Goal: Transaction & Acquisition: Purchase product/service

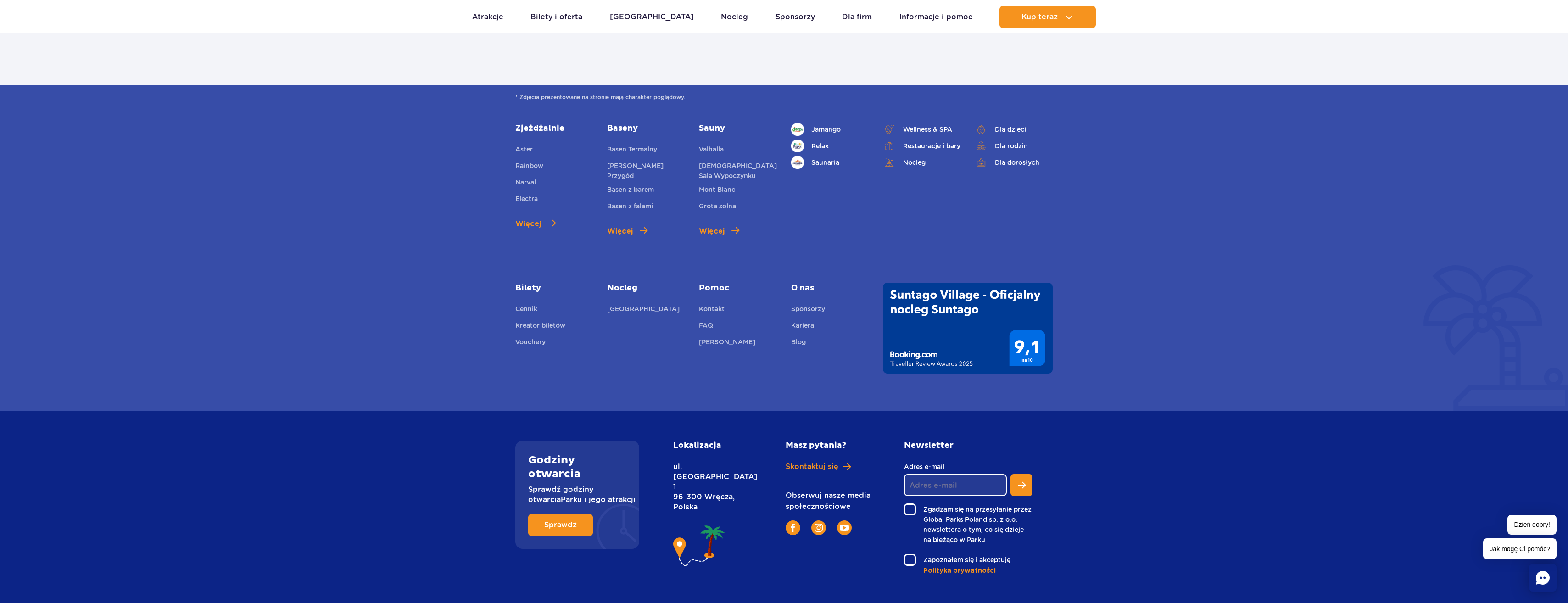
scroll to position [3161, 0]
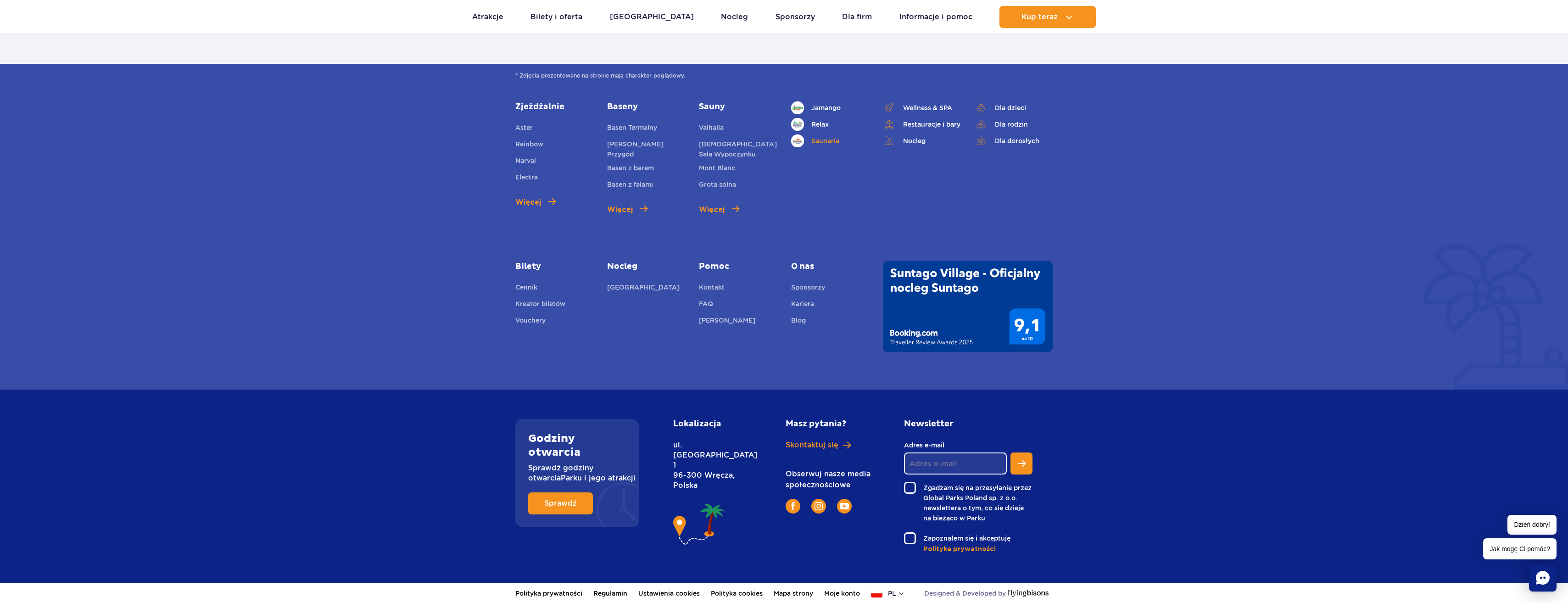
click at [816, 139] on link "Saunaria" at bounding box center [830, 141] width 78 height 13
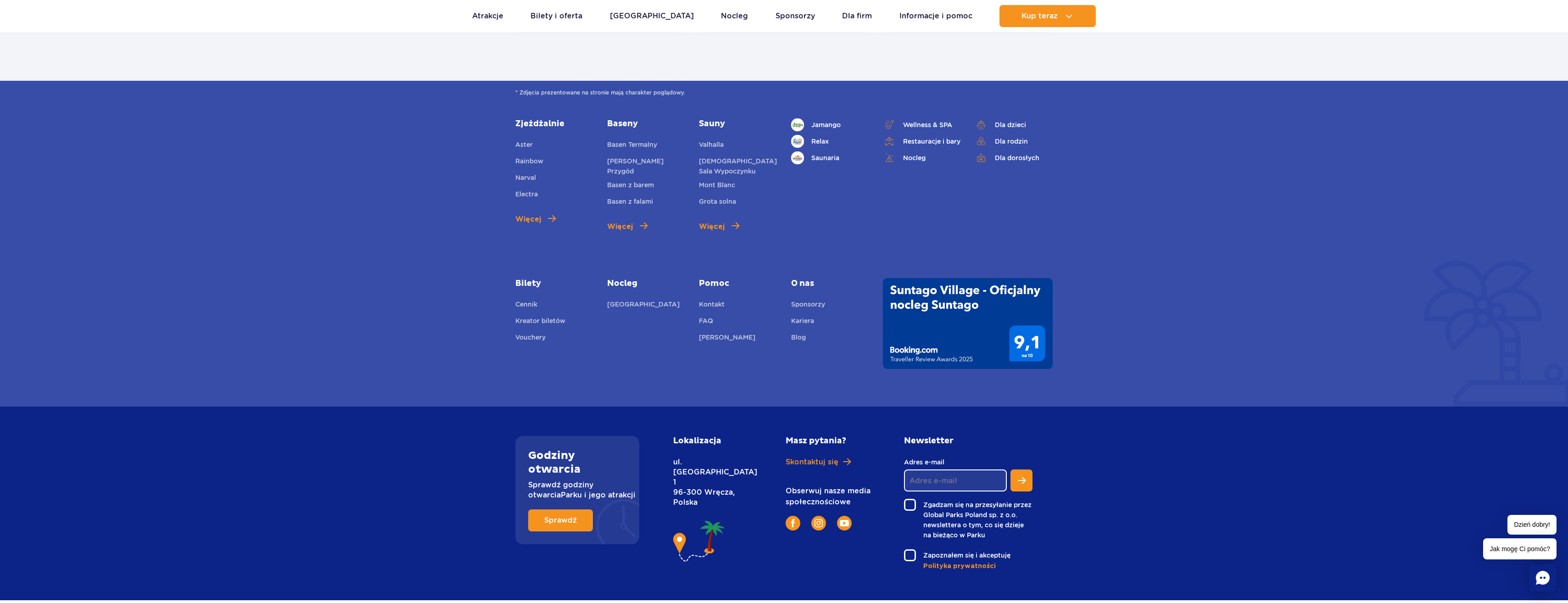
scroll to position [2202, 0]
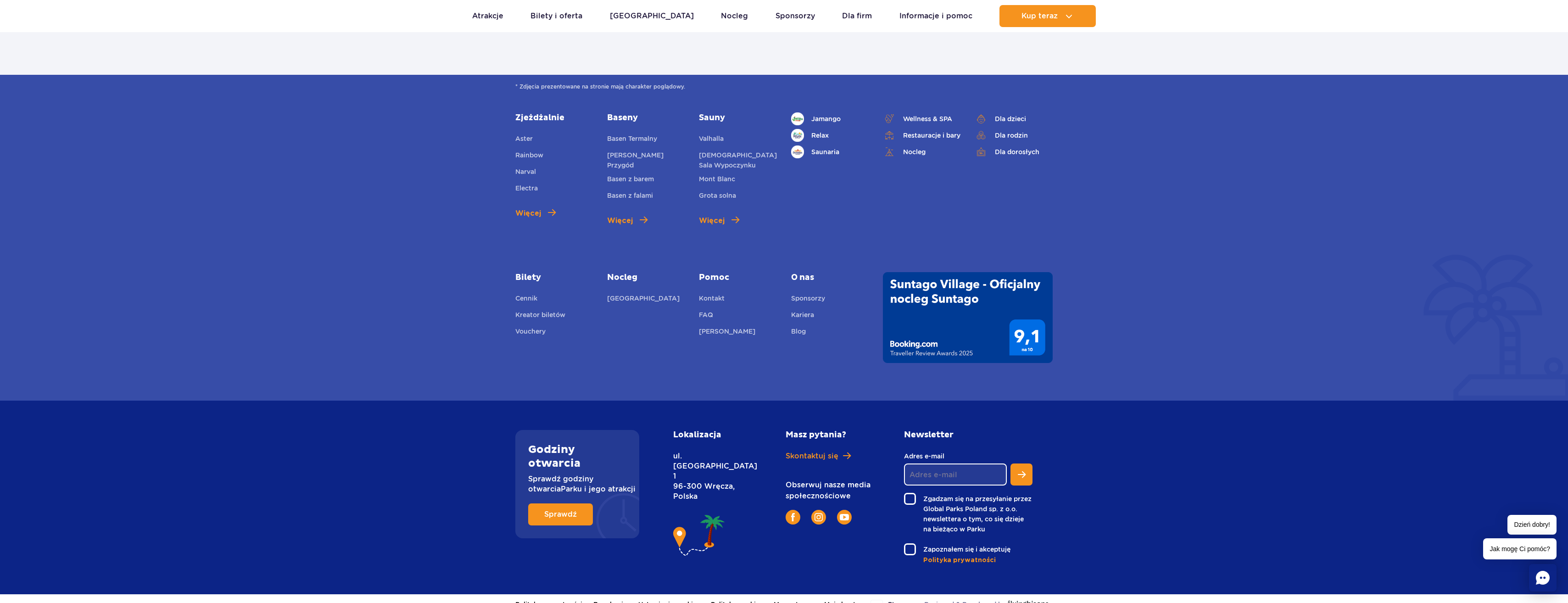
click at [494, 369] on div "* Zdjęcia prezentowane na stronie mają charakter poglądowy. Zjeżdżalnie Aster R…" at bounding box center [784, 237] width 1568 height 326
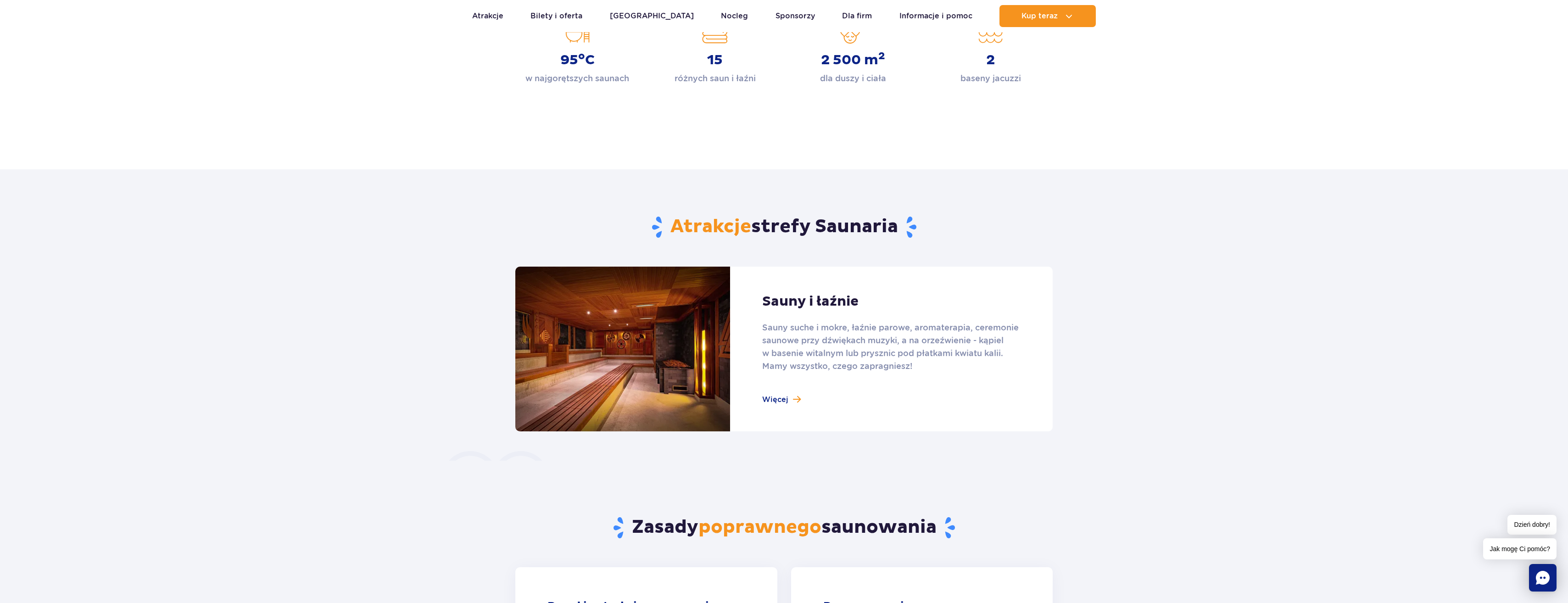
scroll to position [0, 0]
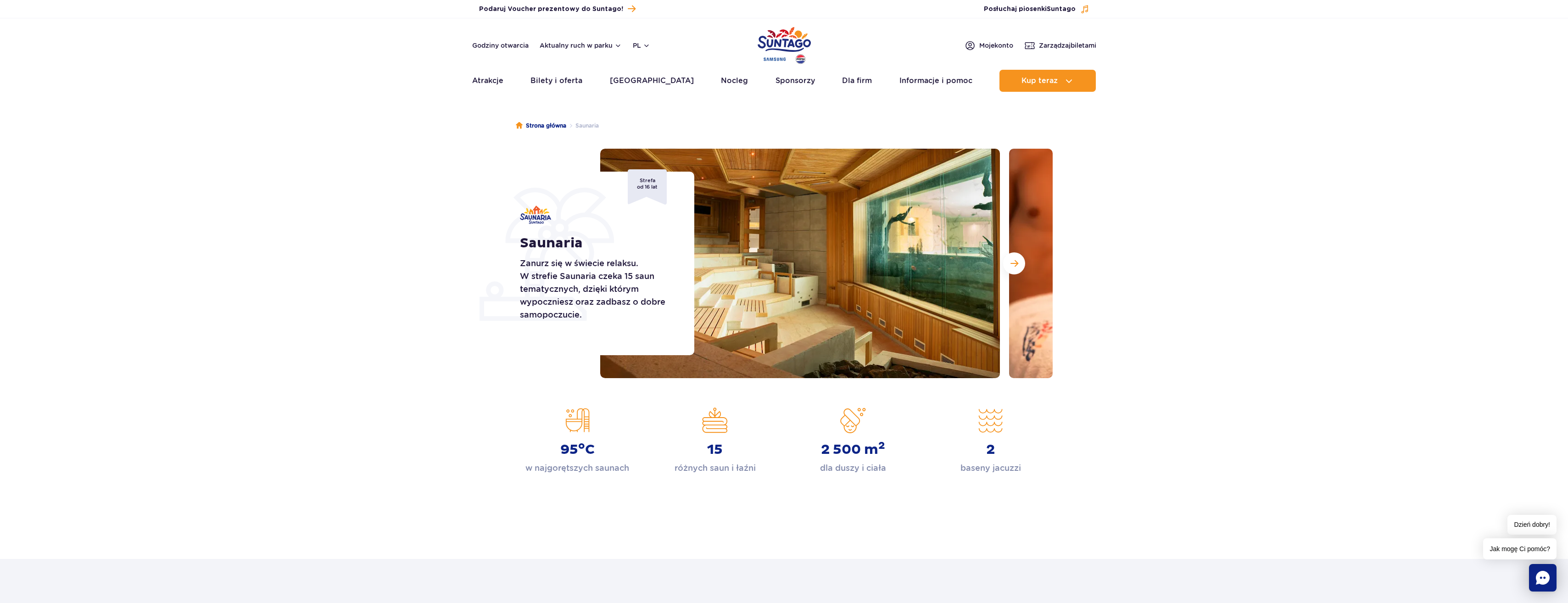
click at [754, 43] on div "Godziny otwarcia Aktualny ruch w parku pl PL EN UA Moje konto Zarządzaj biletami" at bounding box center [784, 45] width 624 height 11
click at [784, 45] on img "Park of Poland" at bounding box center [784, 45] width 53 height 42
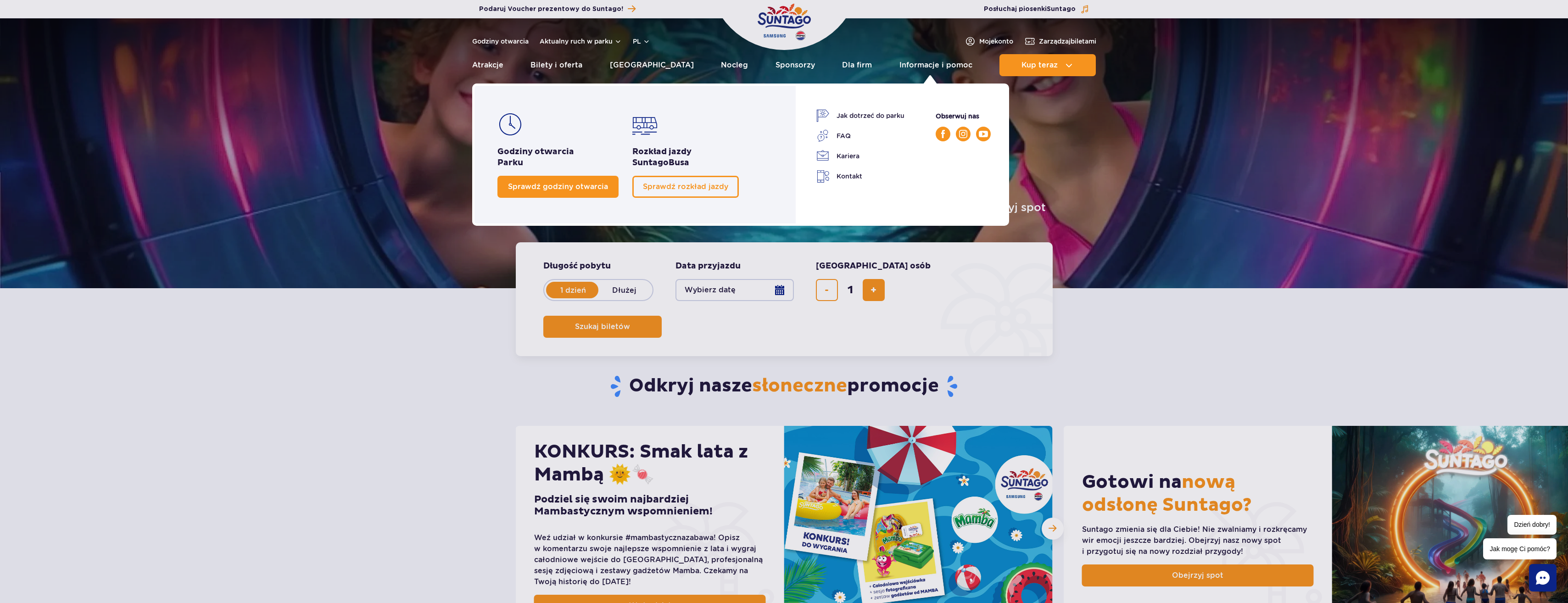
click at [553, 192] on link "Sprawdź godziny otwarcia" at bounding box center [558, 187] width 121 height 22
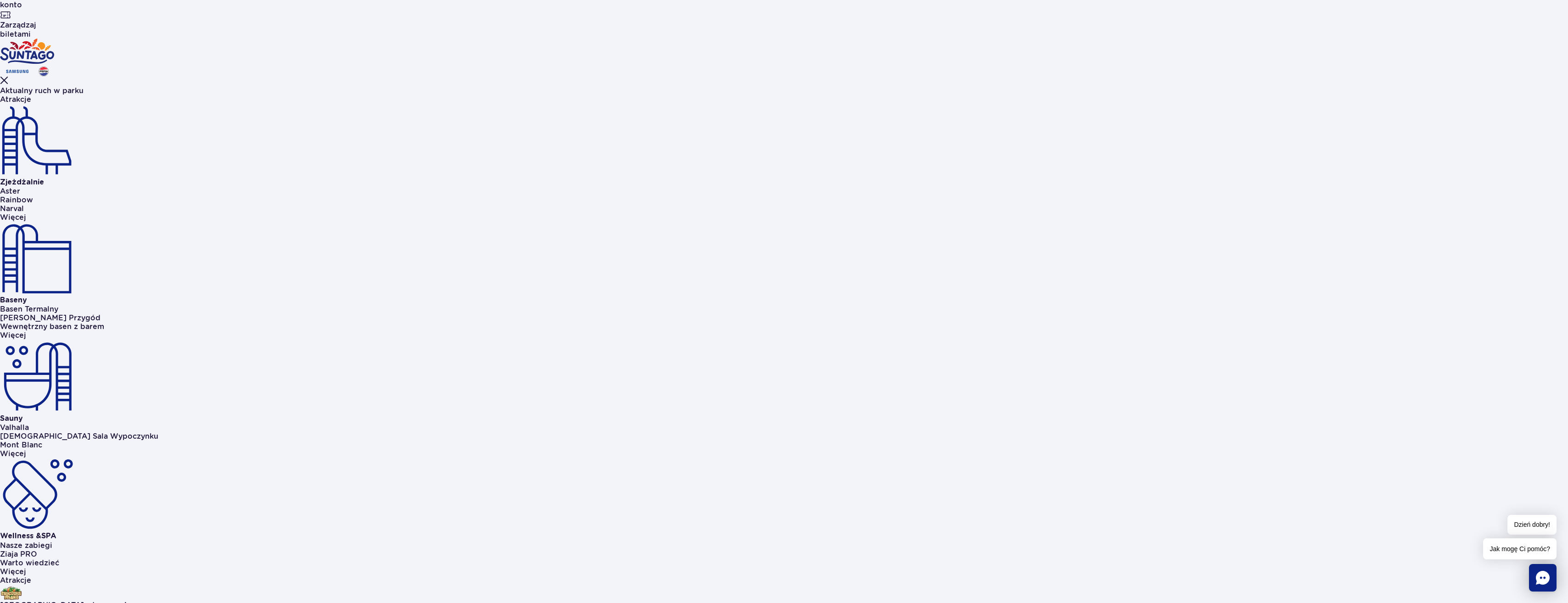
scroll to position [334, 0]
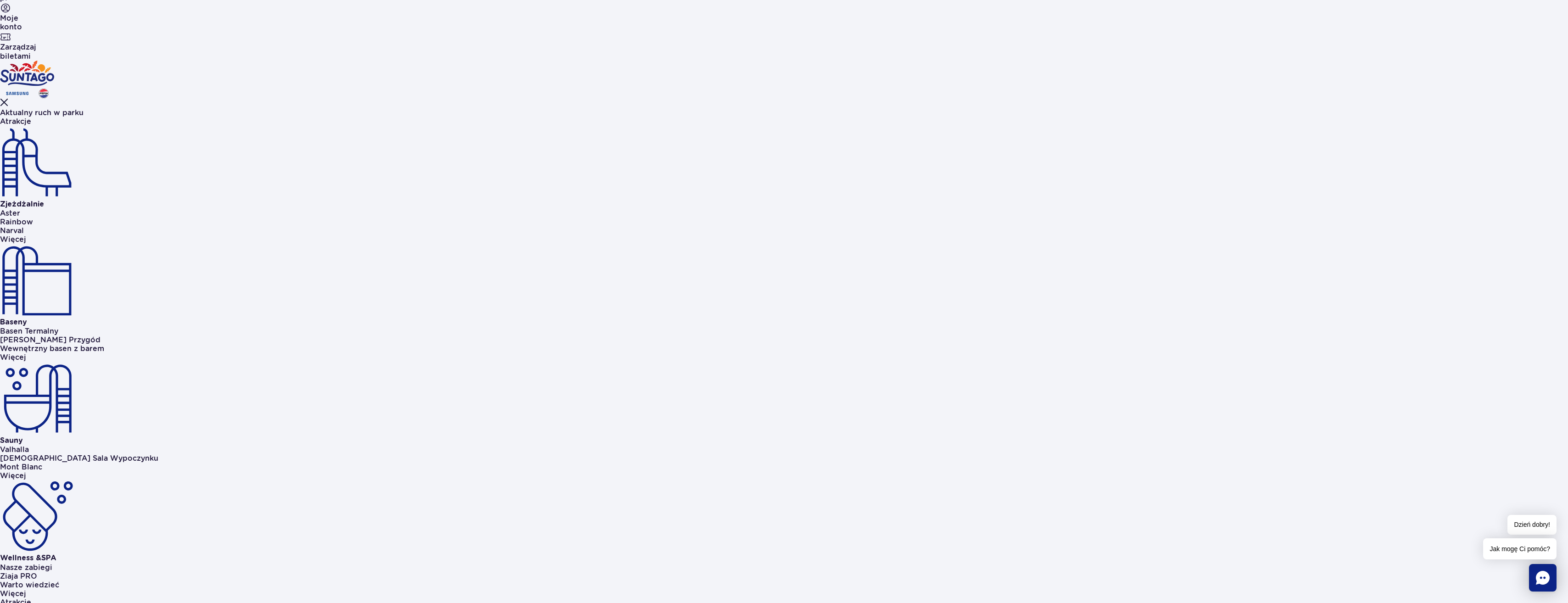
drag, startPoint x: 834, startPoint y: 250, endPoint x: 951, endPoint y: 252, distance: 117.0
drag, startPoint x: 542, startPoint y: 420, endPoint x: 914, endPoint y: 418, distance: 372.0
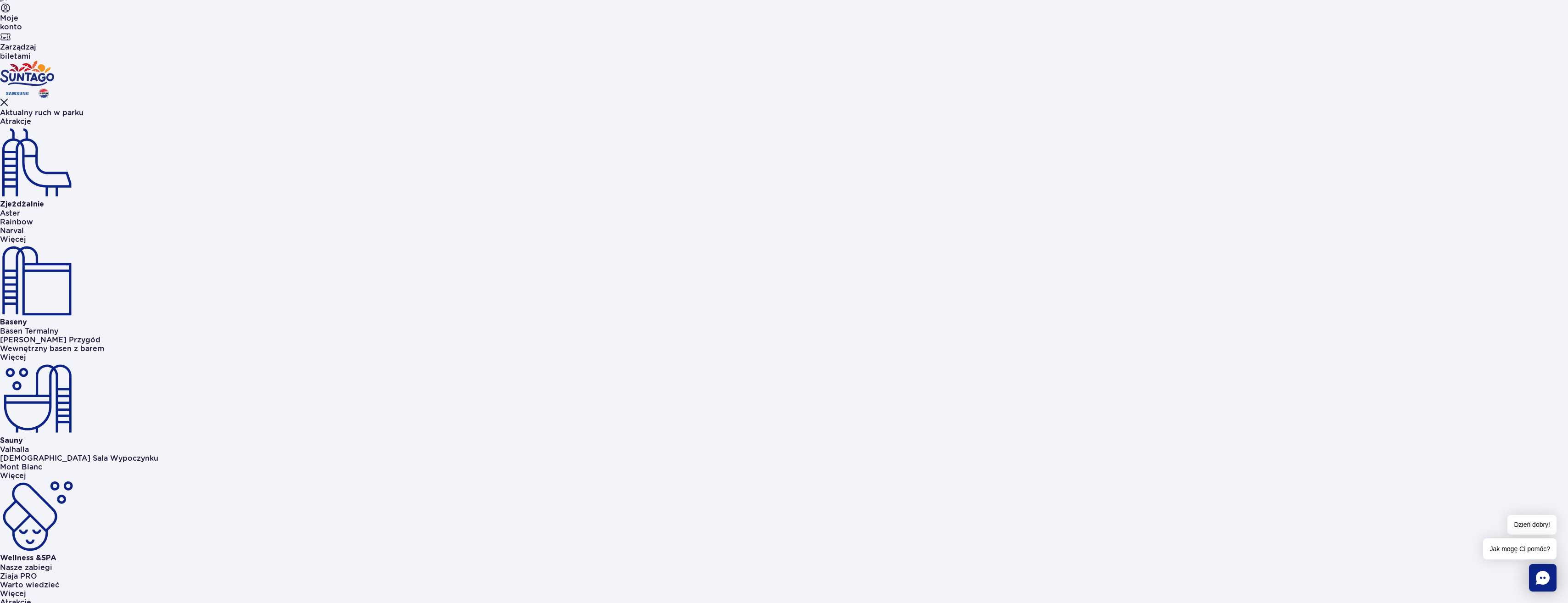
drag, startPoint x: 914, startPoint y: 418, endPoint x: 873, endPoint y: 416, distance: 41.0
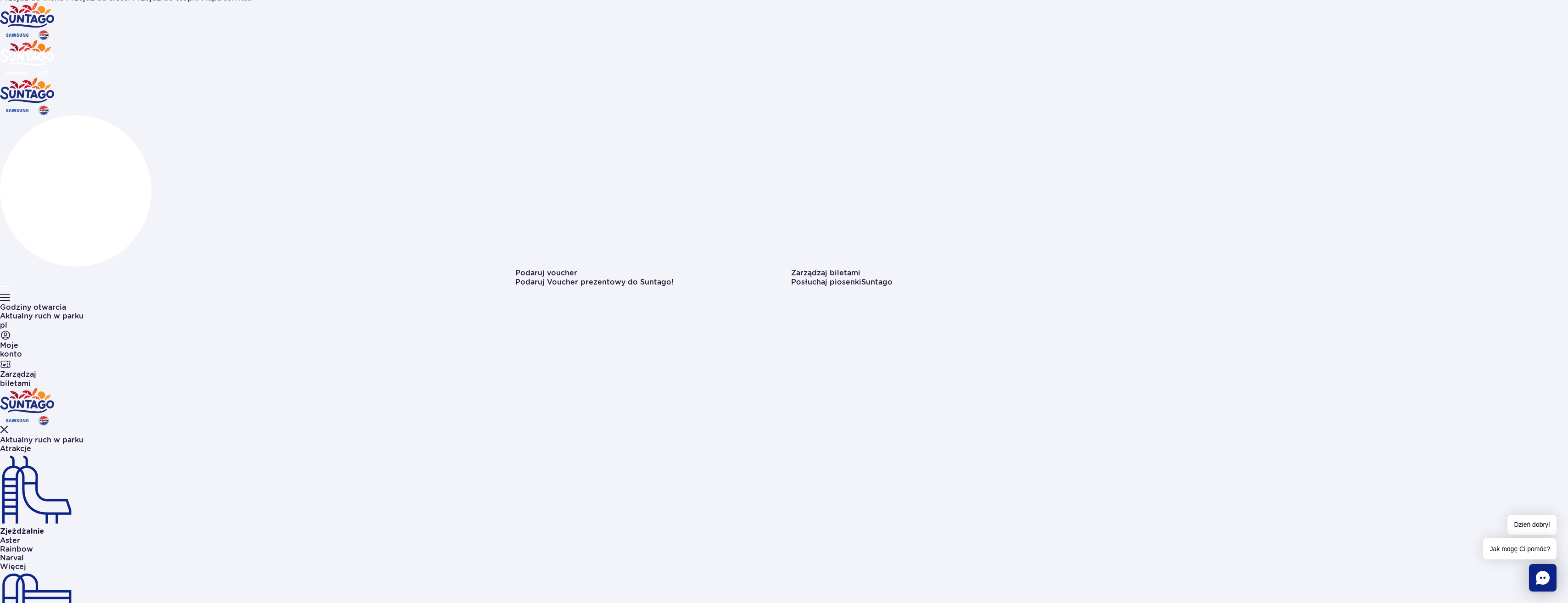
scroll to position [0, 0]
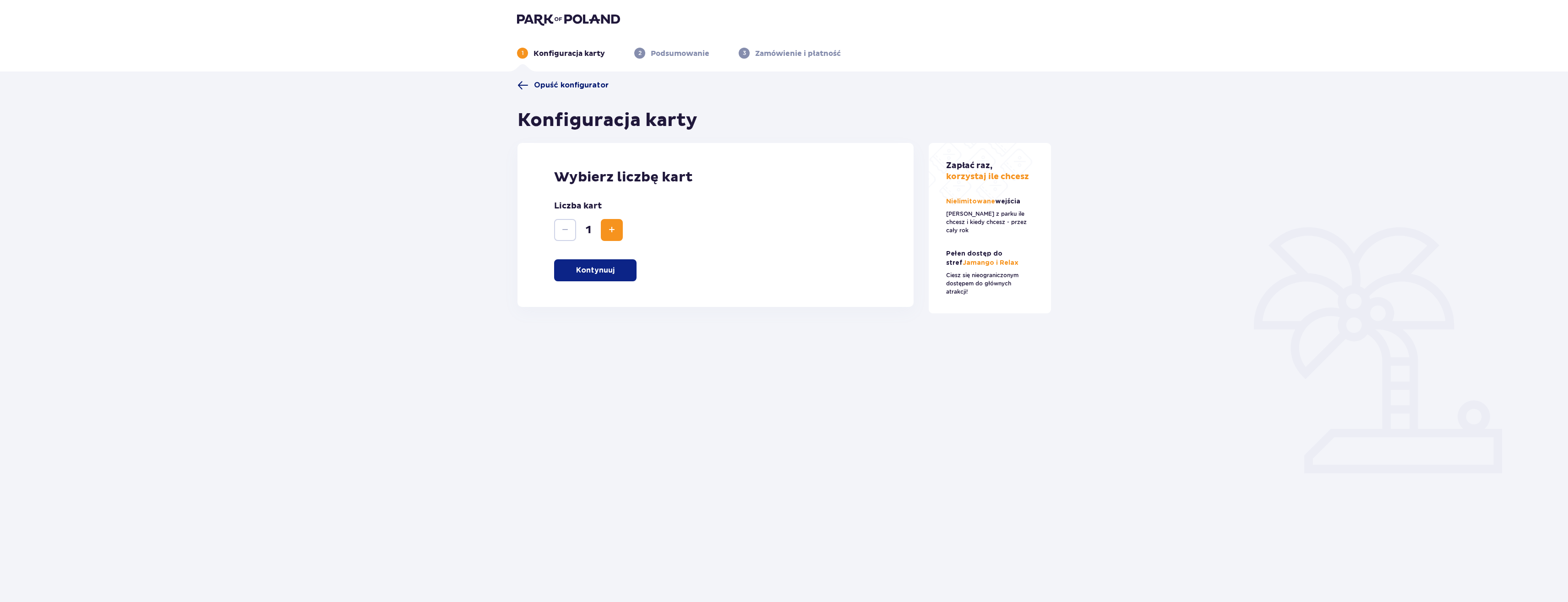
click at [564, 87] on span "Opuść konfigurator" at bounding box center [571, 85] width 74 height 10
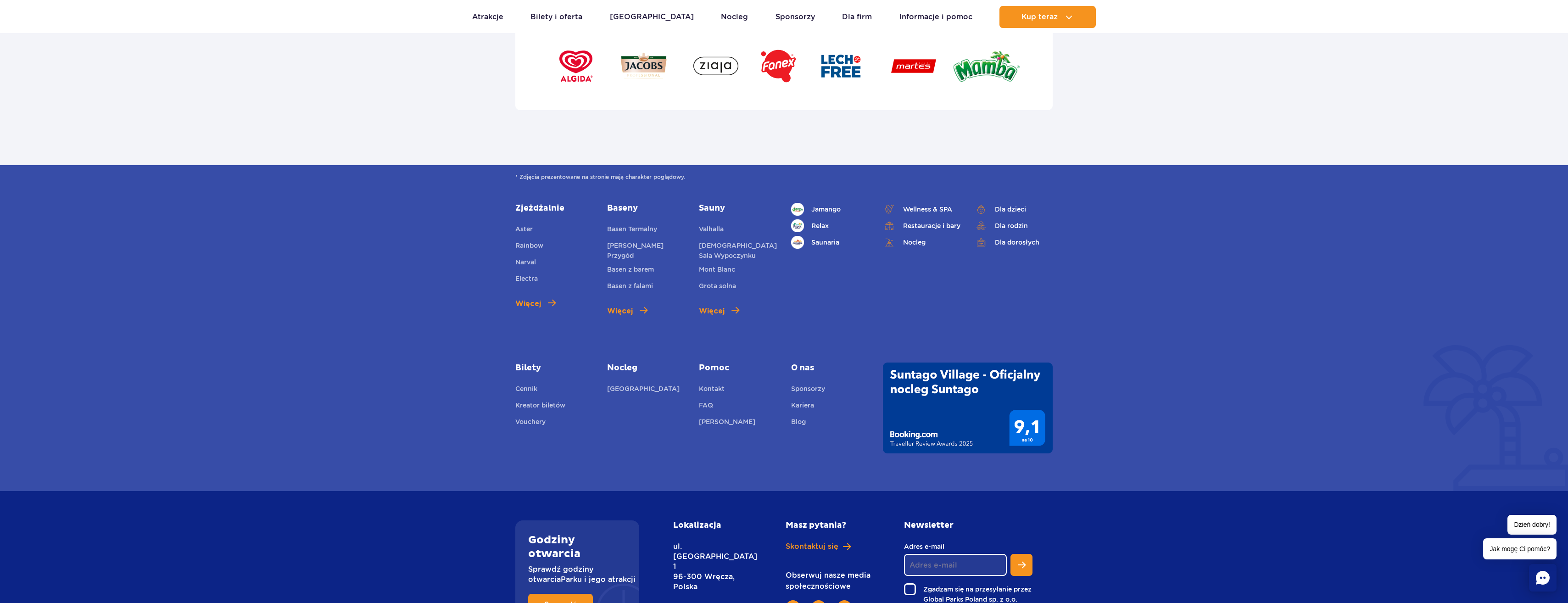
scroll to position [3069, 0]
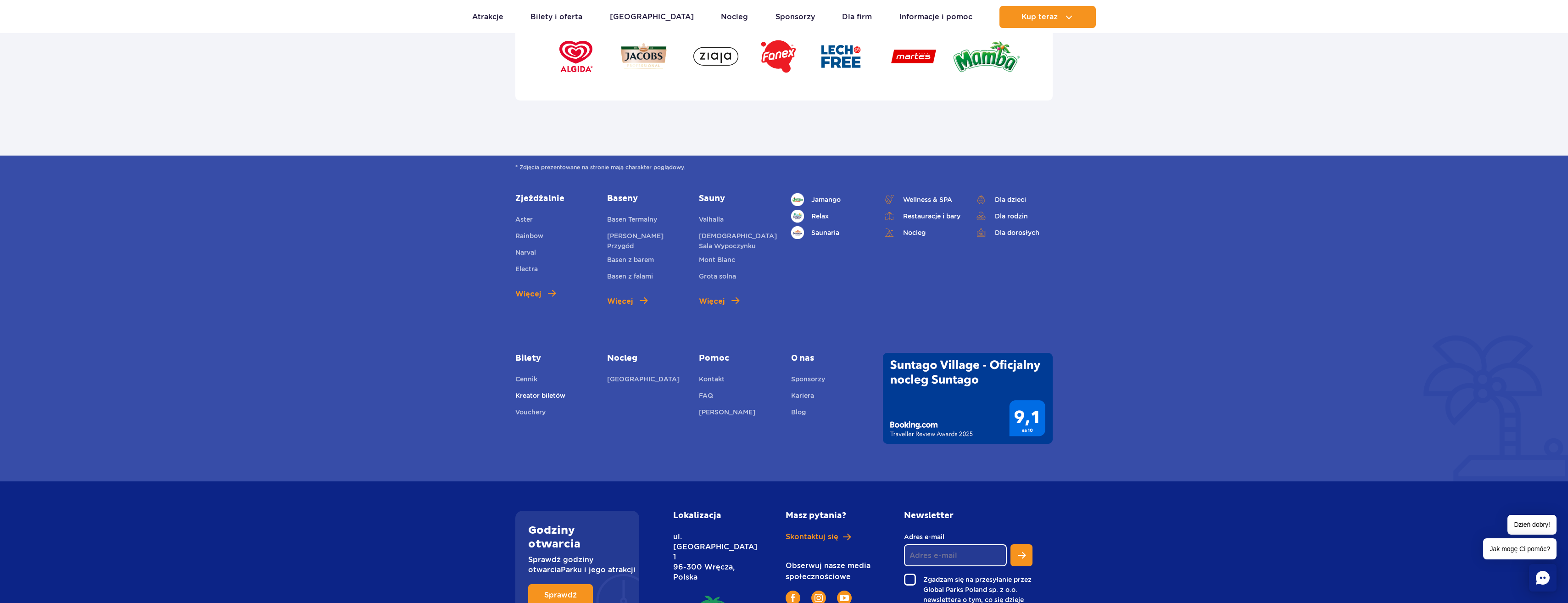
click at [523, 396] on link "Kreator biletów" at bounding box center [540, 397] width 50 height 13
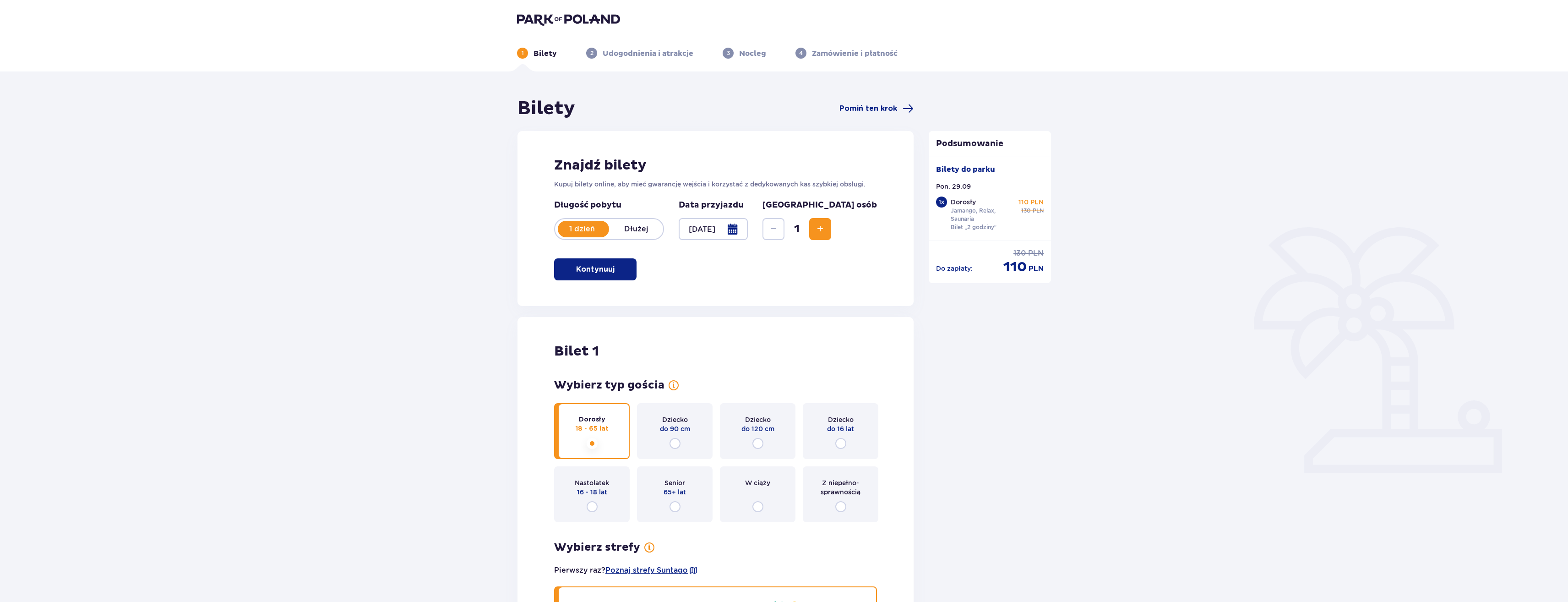
click at [592, 14] on img at bounding box center [568, 19] width 103 height 13
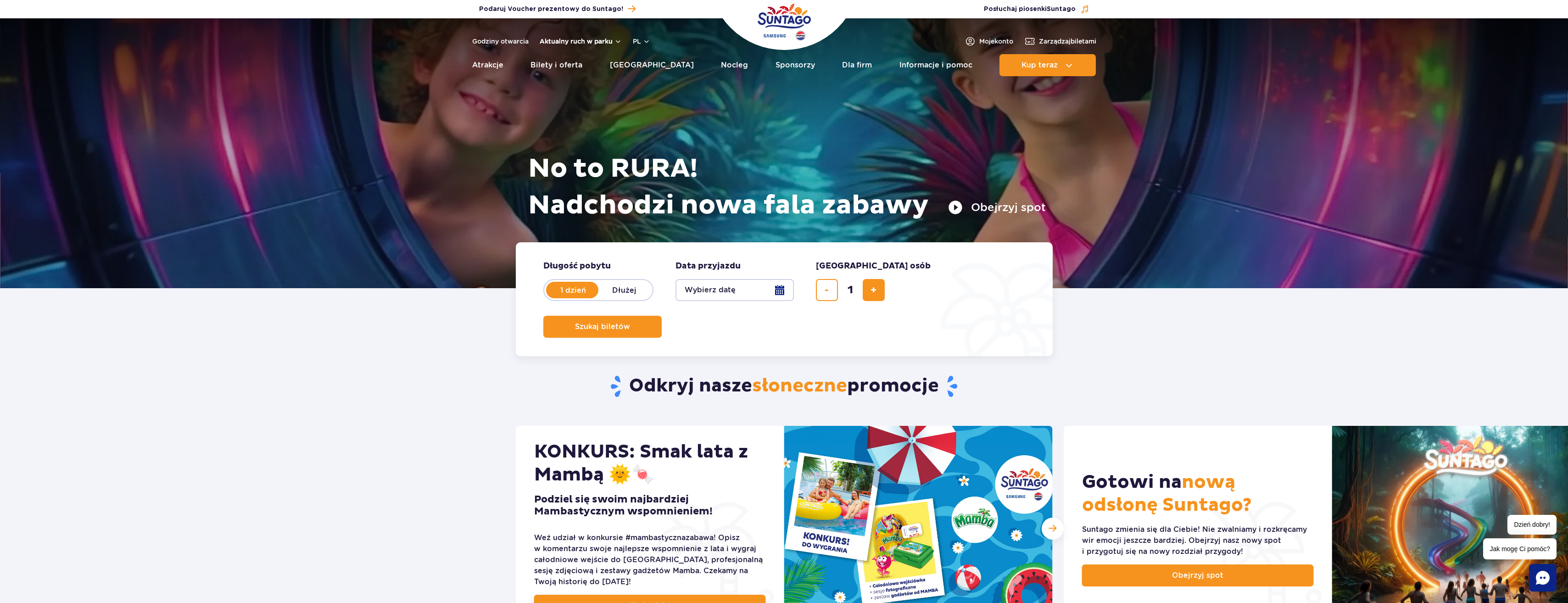
click at [571, 42] on button "Aktualny ruch w parku" at bounding box center [581, 42] width 82 height 7
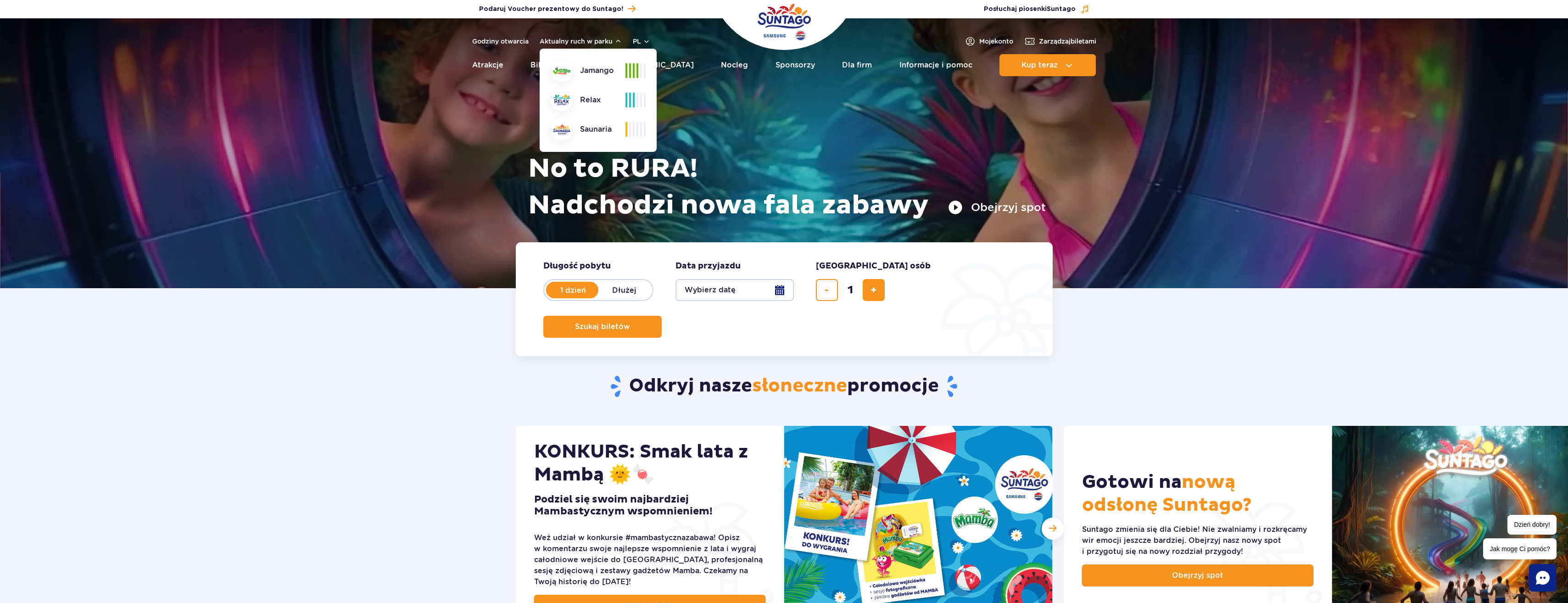
click at [368, 413] on section "Odkryj nasze słoneczne promocje KONKURS: Smak lata z Mambą 🌞🍬 Podziel się swoim…" at bounding box center [784, 558] width 1568 height 478
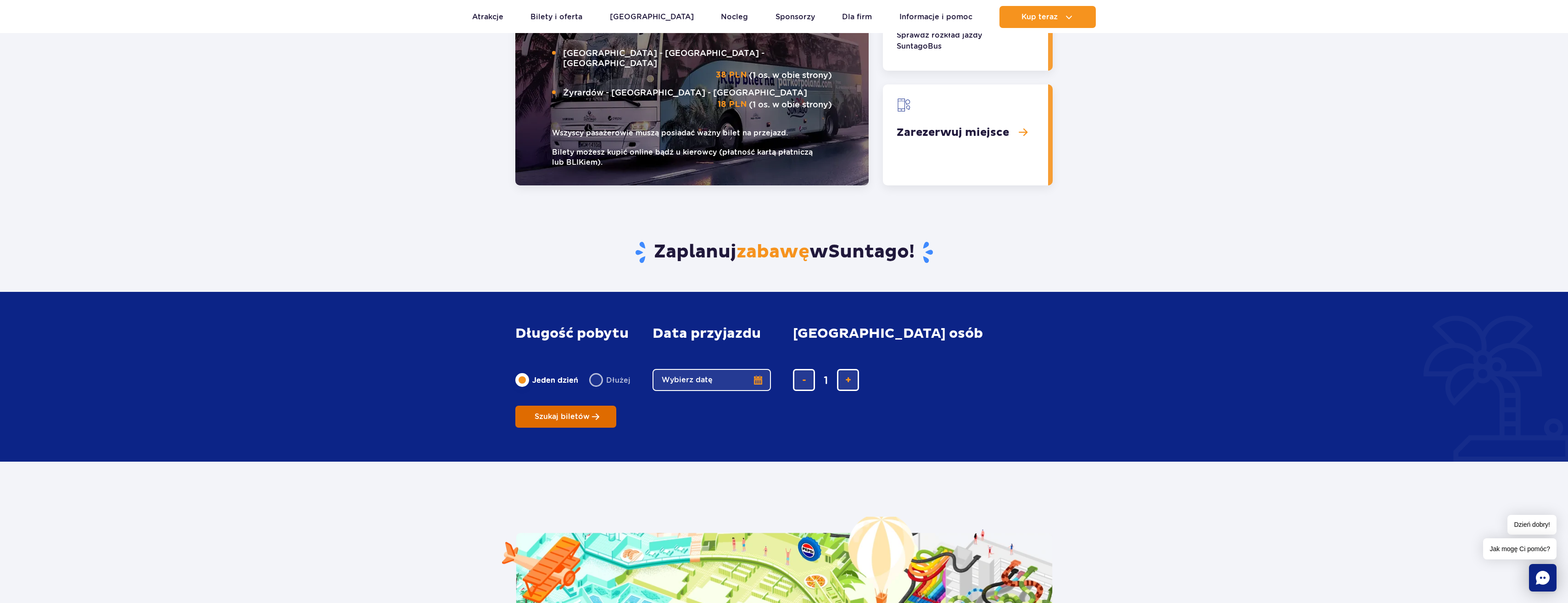
scroll to position [1240, 0]
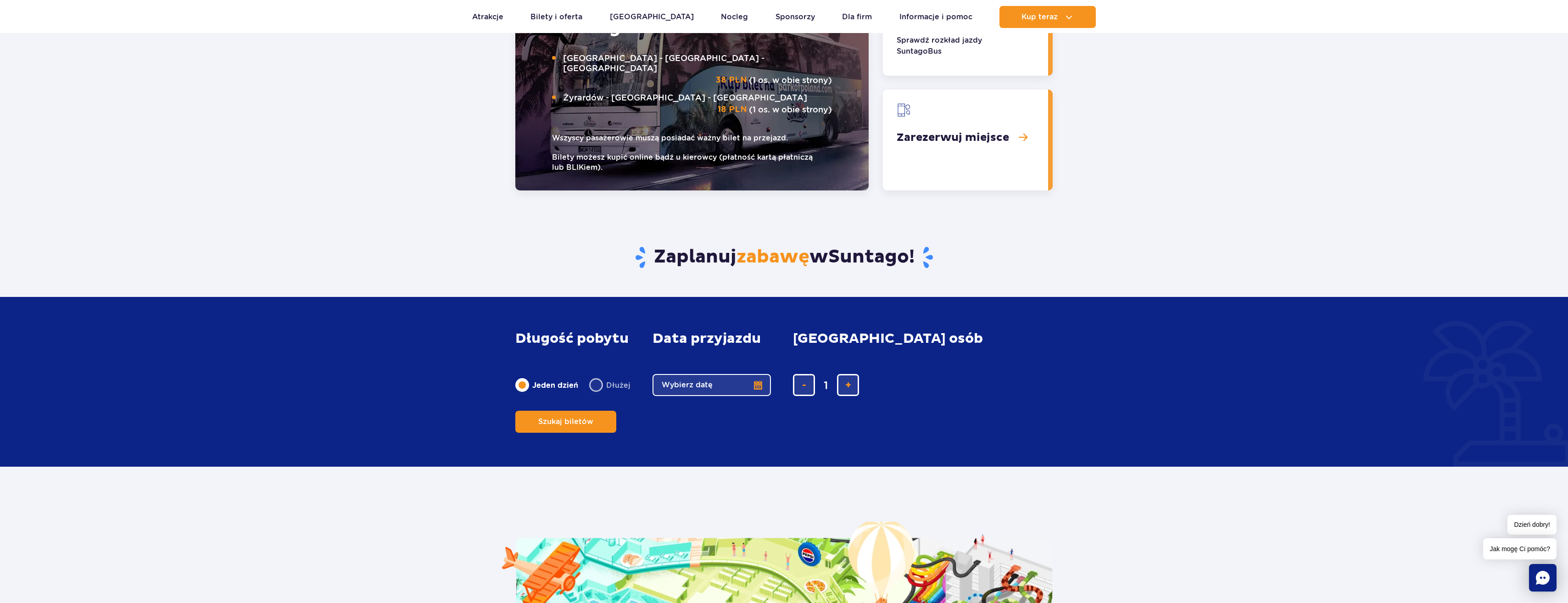
click at [701, 396] on button "Wybierz datę" at bounding box center [712, 385] width 119 height 22
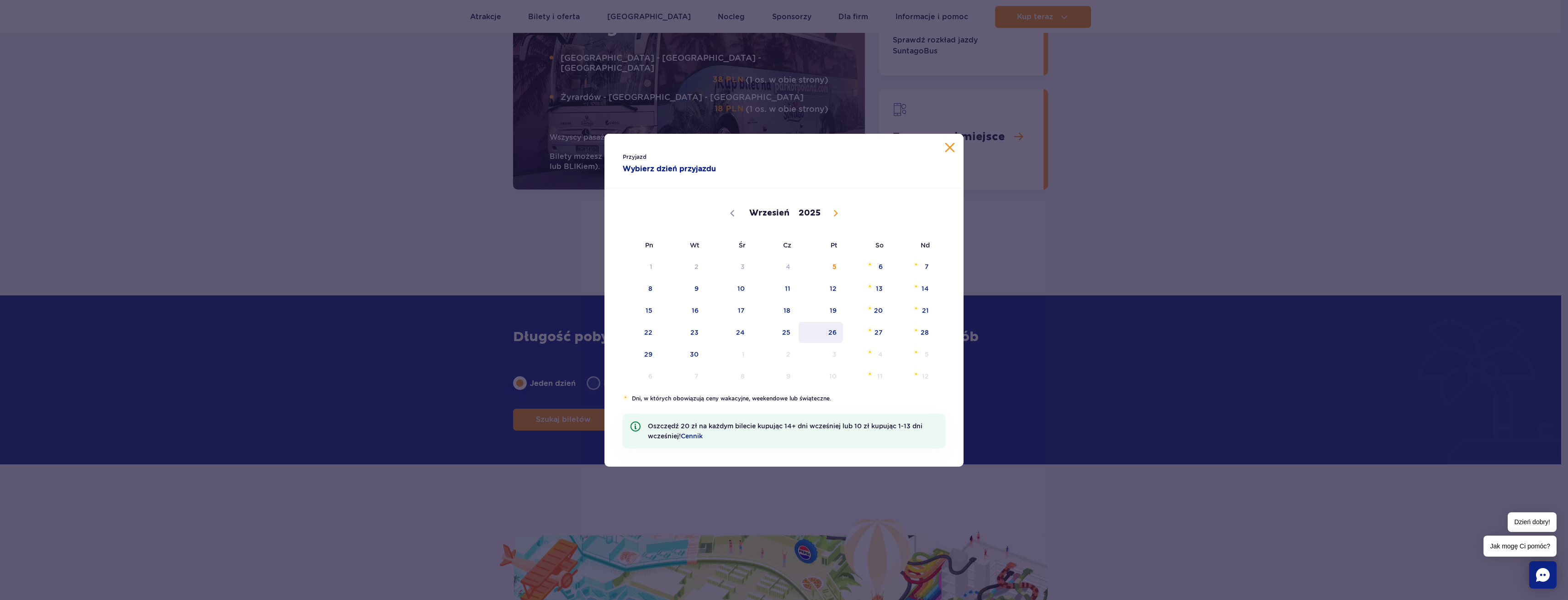
click at [822, 336] on span "26" at bounding box center [821, 332] width 46 height 21
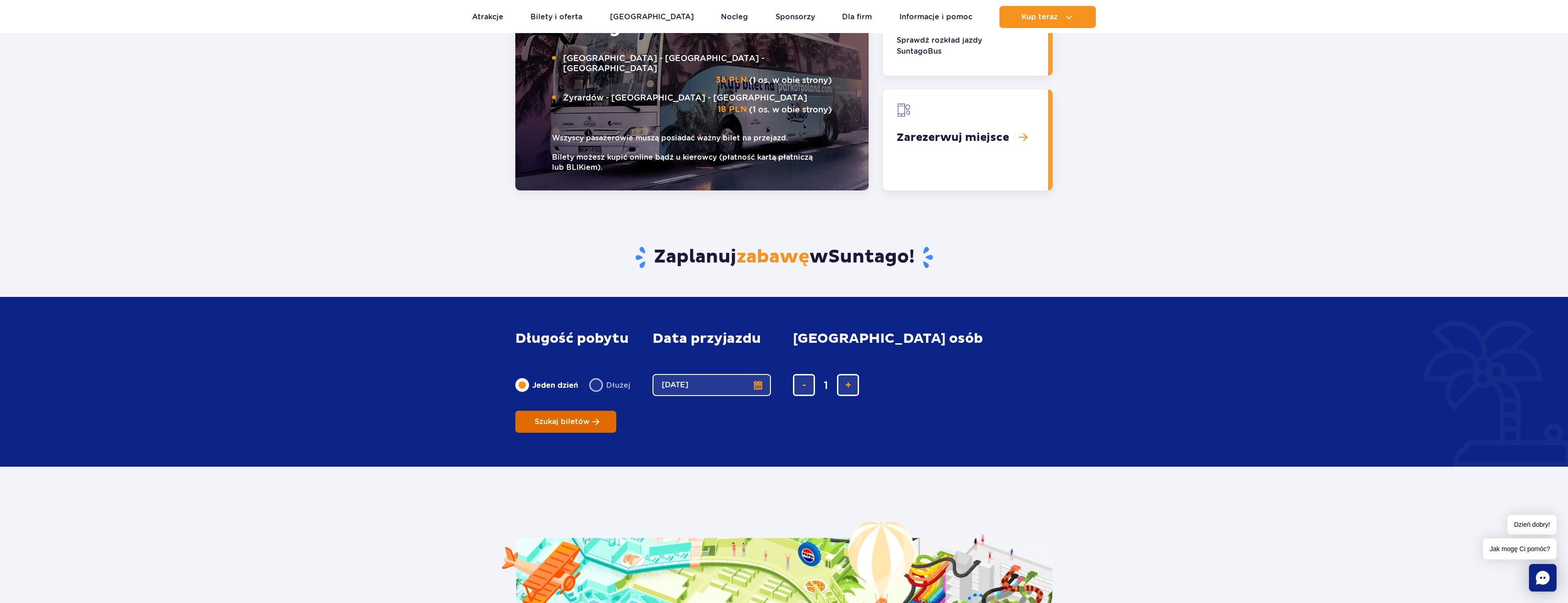
click at [616, 411] on button "Szukaj biletów" at bounding box center [565, 422] width 101 height 22
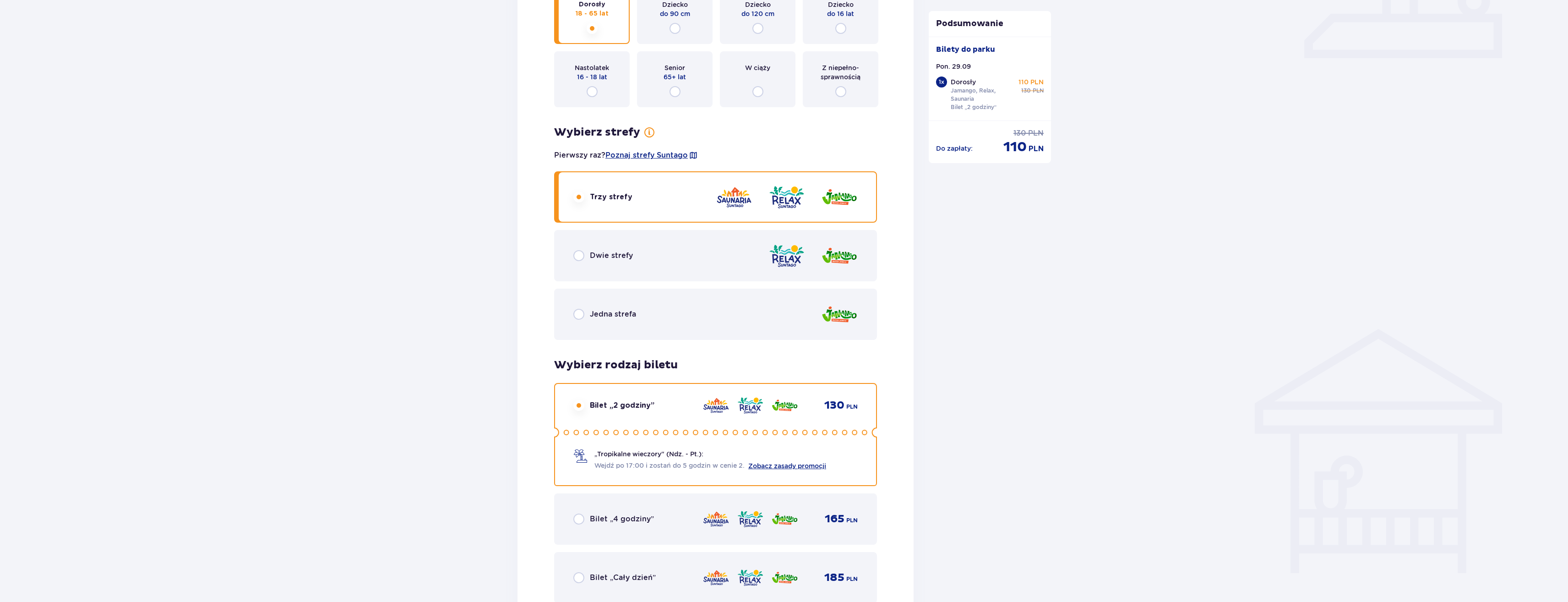
scroll to position [504, 0]
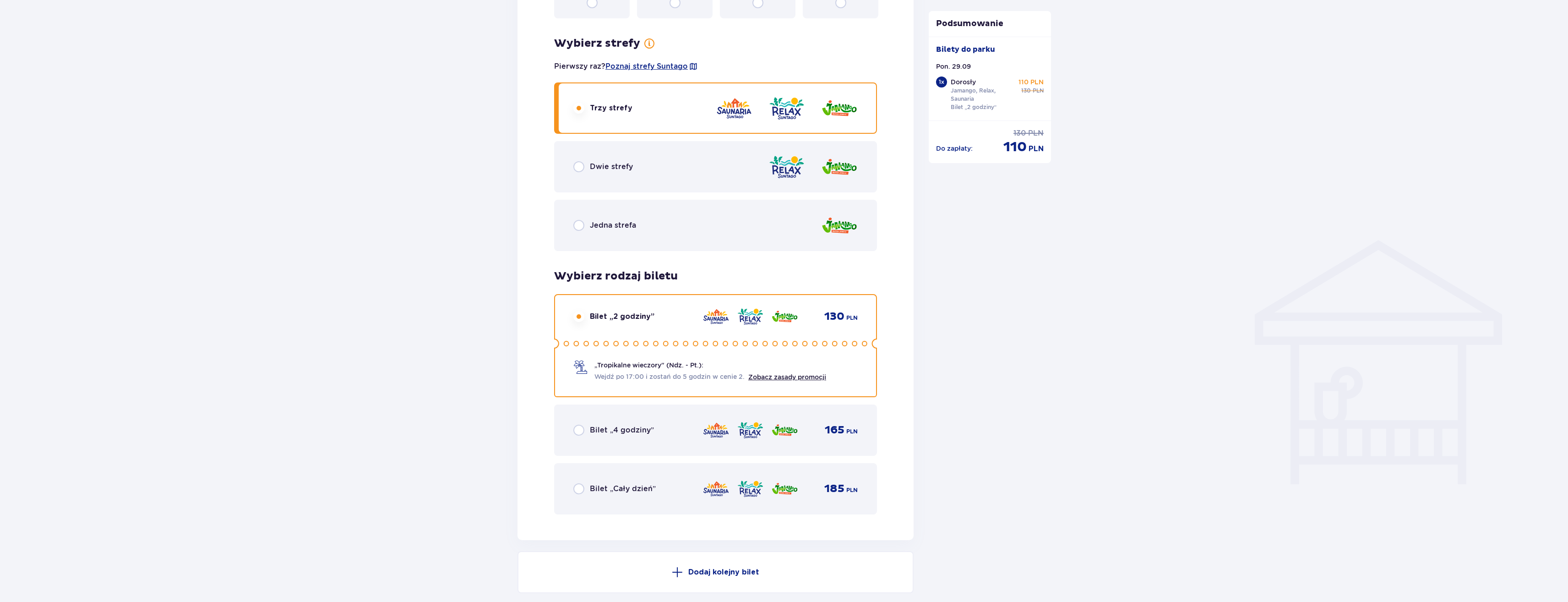
click at [622, 447] on div "Bilet „4 godziny” 165 PLN" at bounding box center [715, 430] width 323 height 51
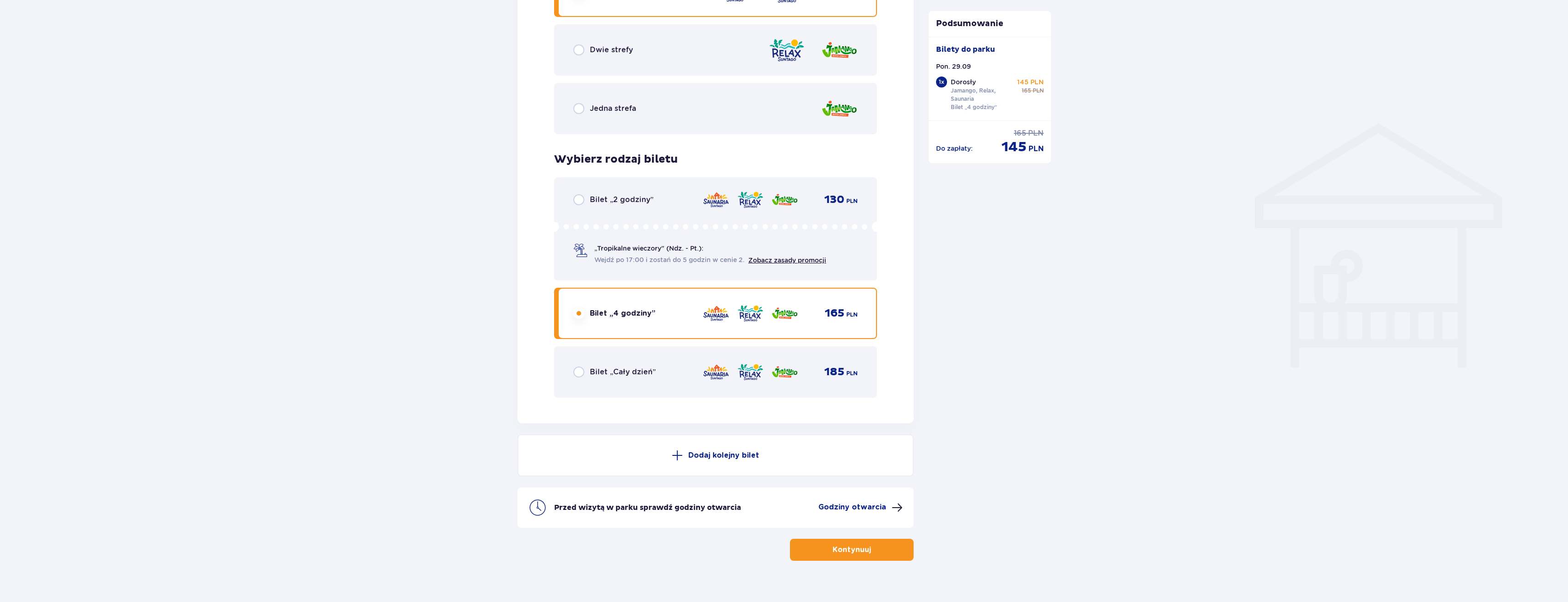
click at [634, 331] on div "Bilet „4 godziny” 165 PLN" at bounding box center [715, 313] width 323 height 51
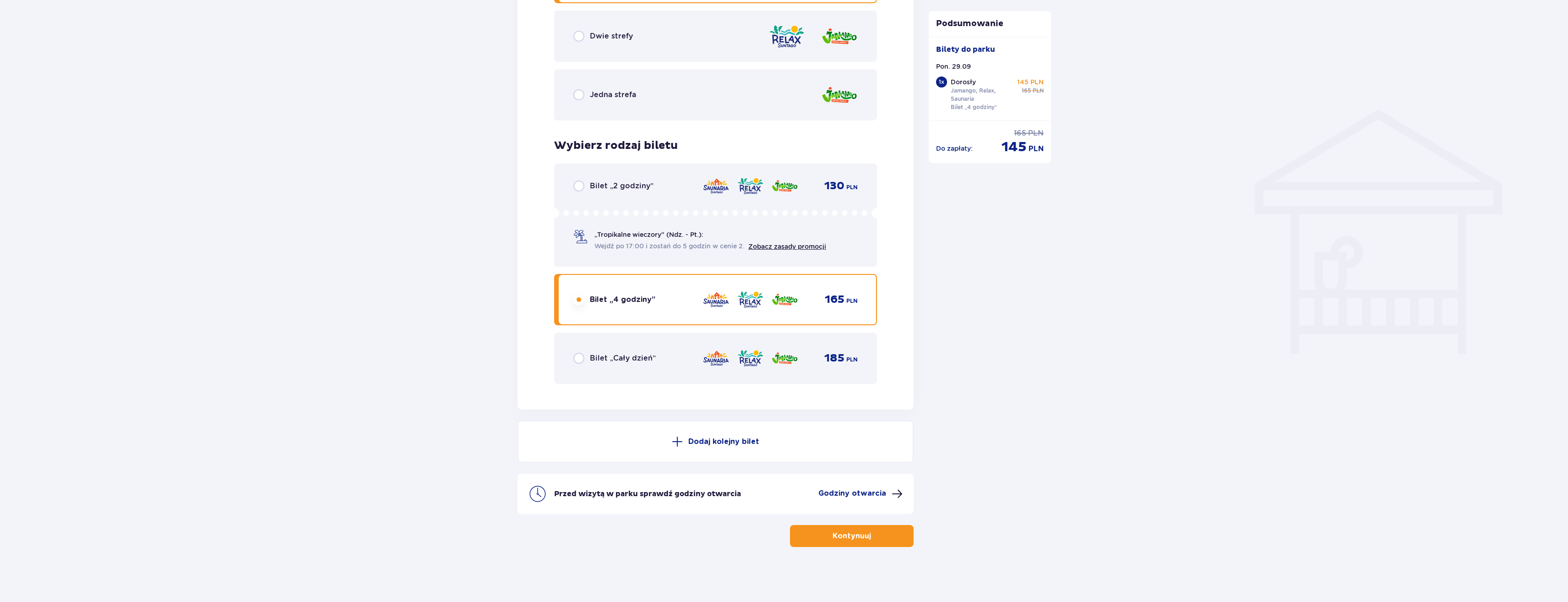
click at [658, 214] on icon at bounding box center [715, 213] width 323 height 10
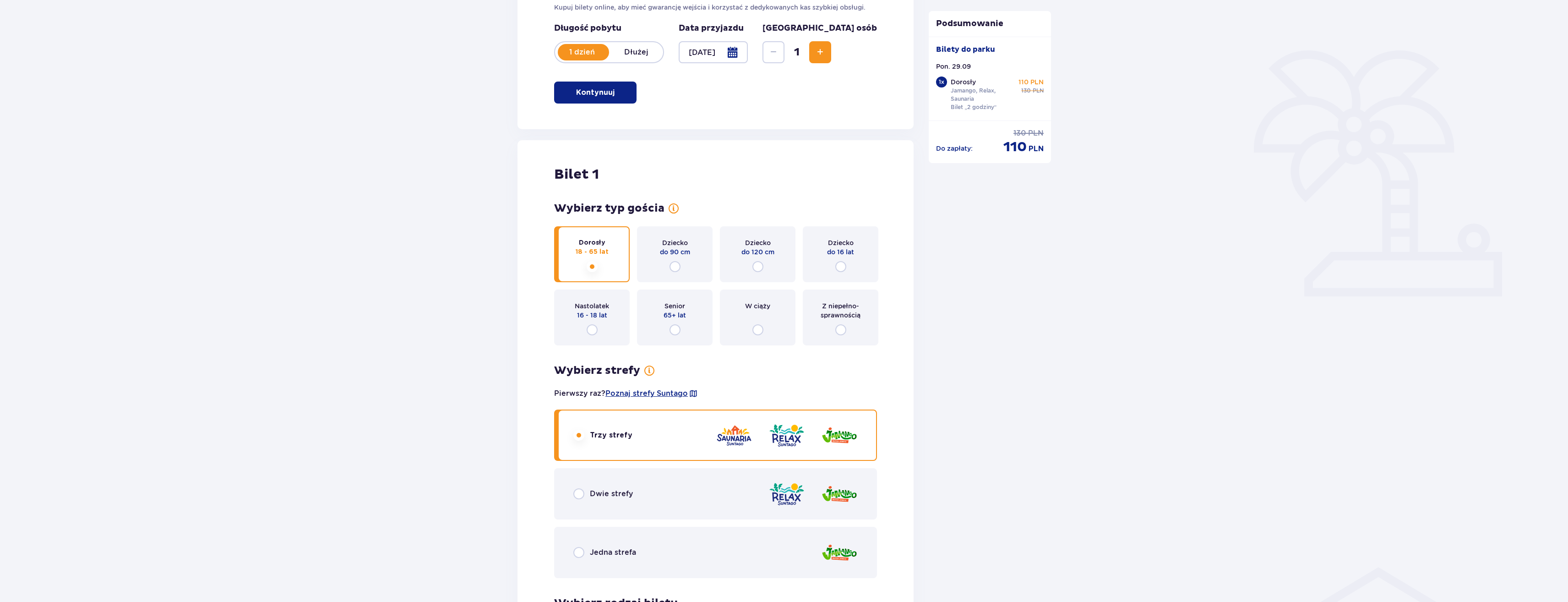
scroll to position [0, 0]
